Goal: Information Seeking & Learning: Check status

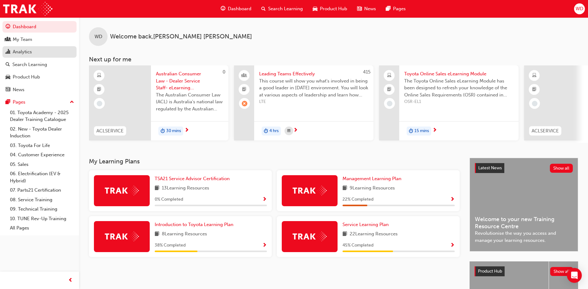
click at [25, 52] on div "Analytics" at bounding box center [22, 51] width 19 height 7
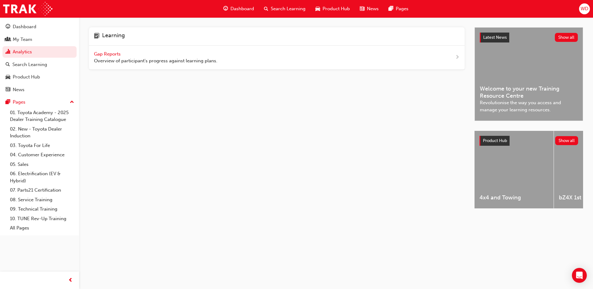
click at [98, 56] on span "Gap Reports" at bounding box center [108, 54] width 28 height 6
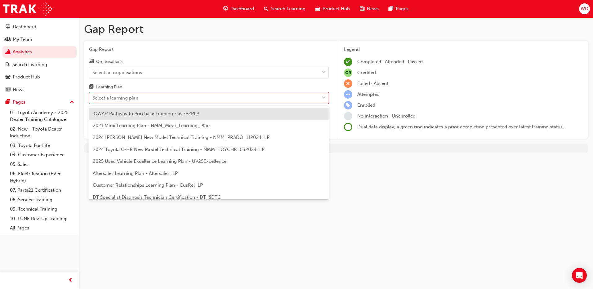
click at [173, 99] on div "Select a learning plan" at bounding box center [204, 98] width 230 height 11
click at [93, 99] on input "Learning Plan option 'OWAF' Pathway to Purchase Training - SC-P2PLP focused, 1 …" at bounding box center [92, 97] width 1 height 5
click at [173, 99] on div "Select a learning plan" at bounding box center [204, 98] width 230 height 11
click at [93, 99] on input "Learning Plan option 'OWAF' Pathway to Purchase Training - SC-P2PLP focused, 1 …" at bounding box center [92, 97] width 1 height 5
